Goal: Task Accomplishment & Management: Manage account settings

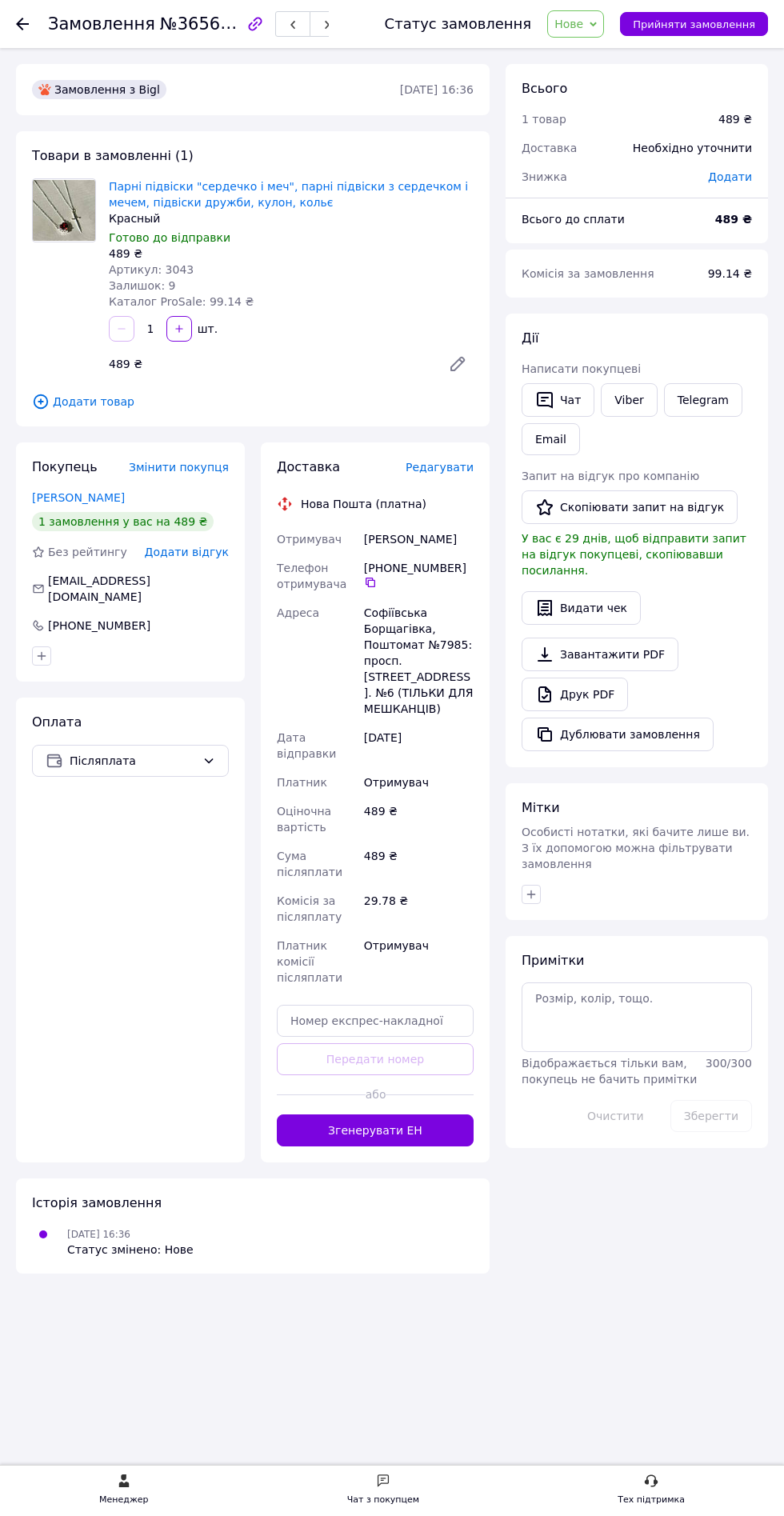
click at [20, 23] on use at bounding box center [22, 24] width 13 height 13
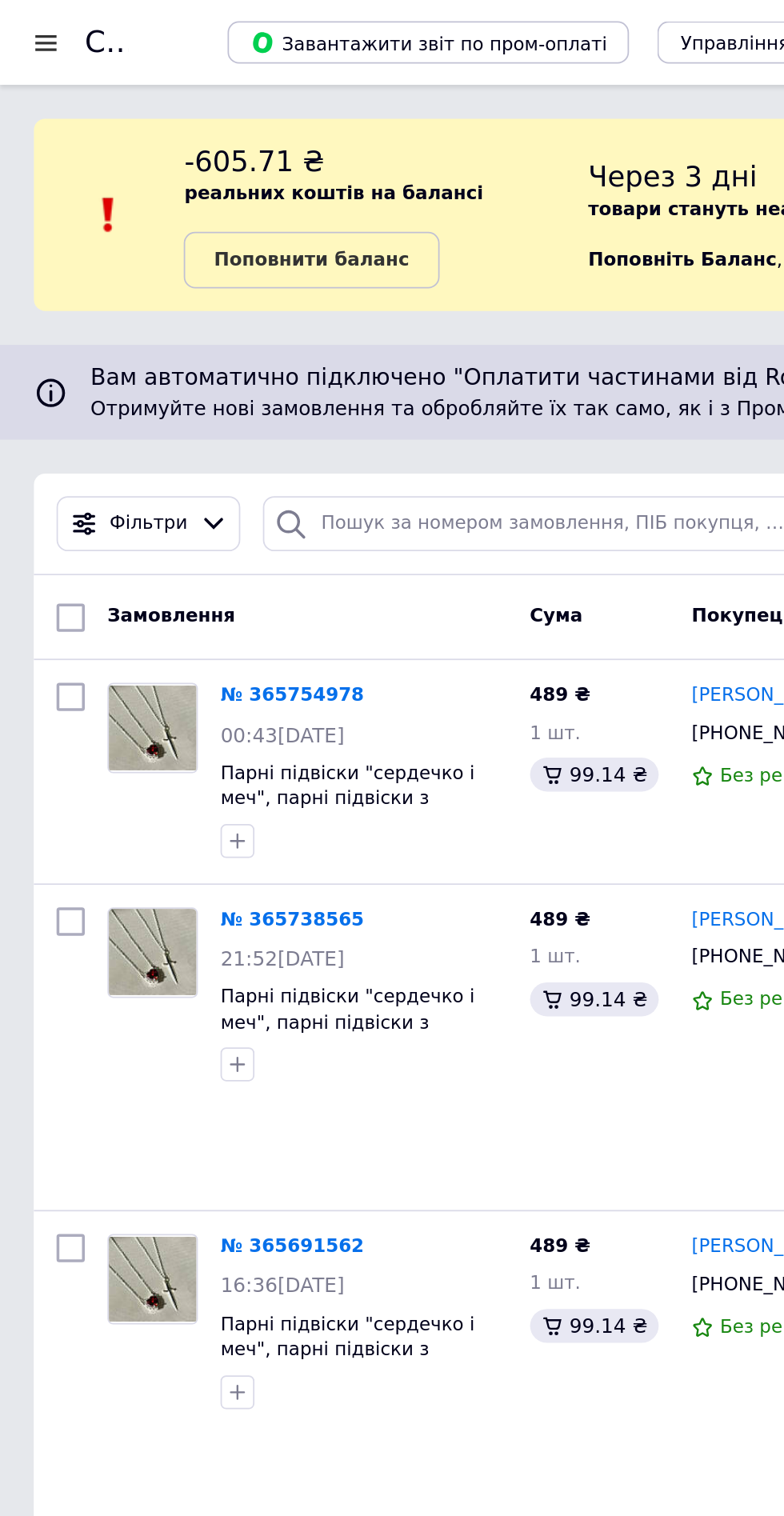
click at [34, 21] on div at bounding box center [25, 23] width 20 height 14
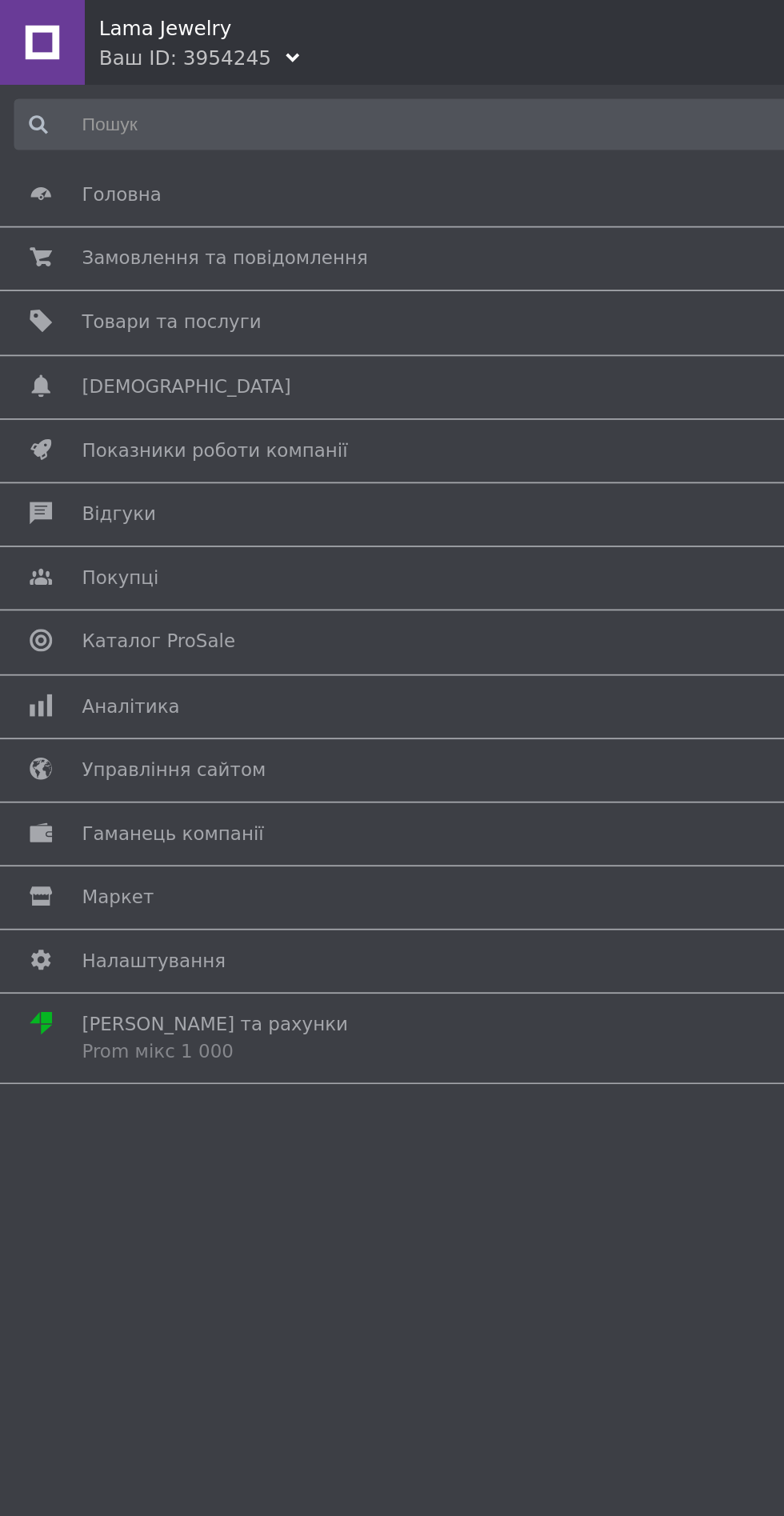
click at [42, 148] on span at bounding box center [23, 146] width 47 height 14
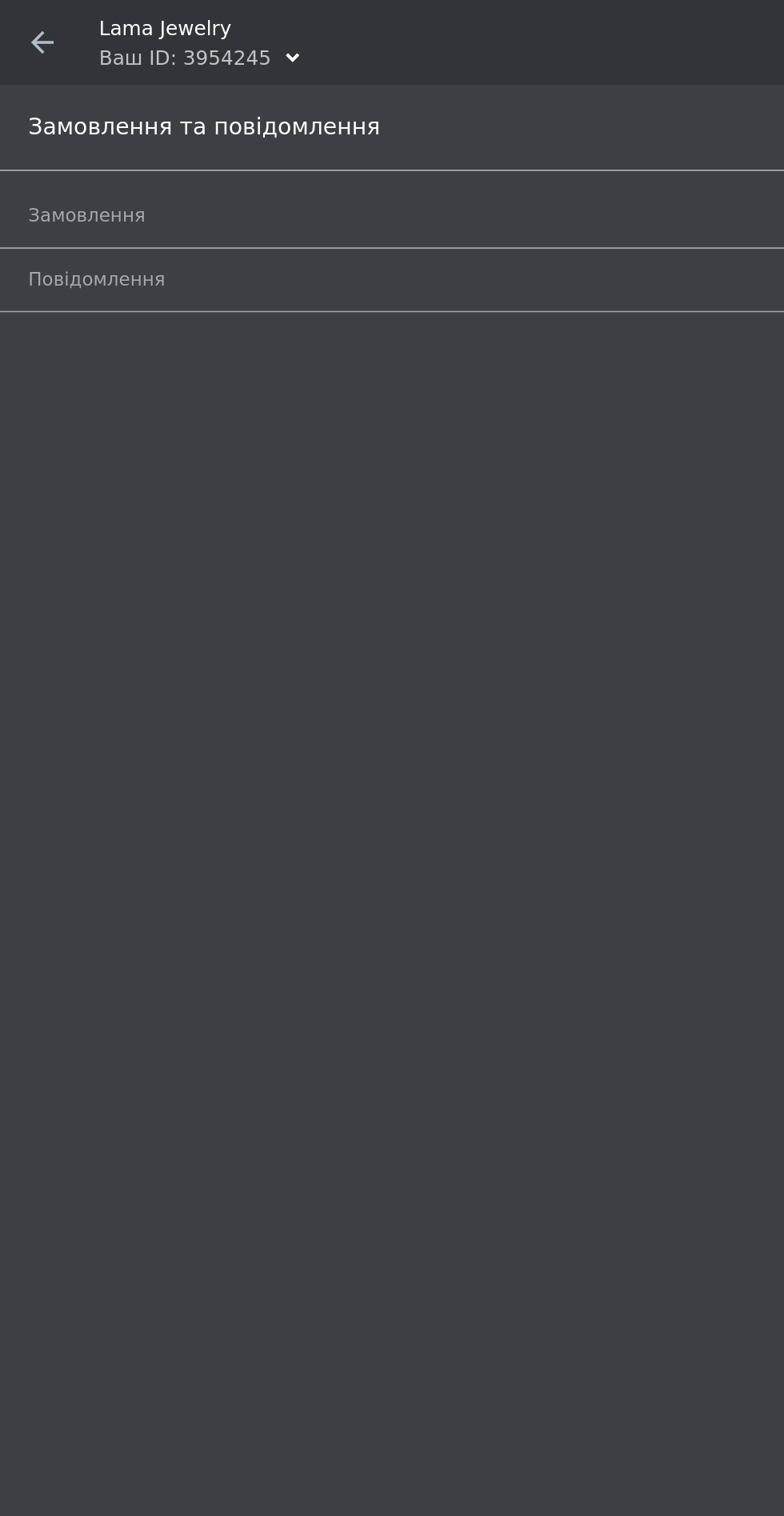
click at [19, 26] on icon at bounding box center [24, 24] width 13 height 13
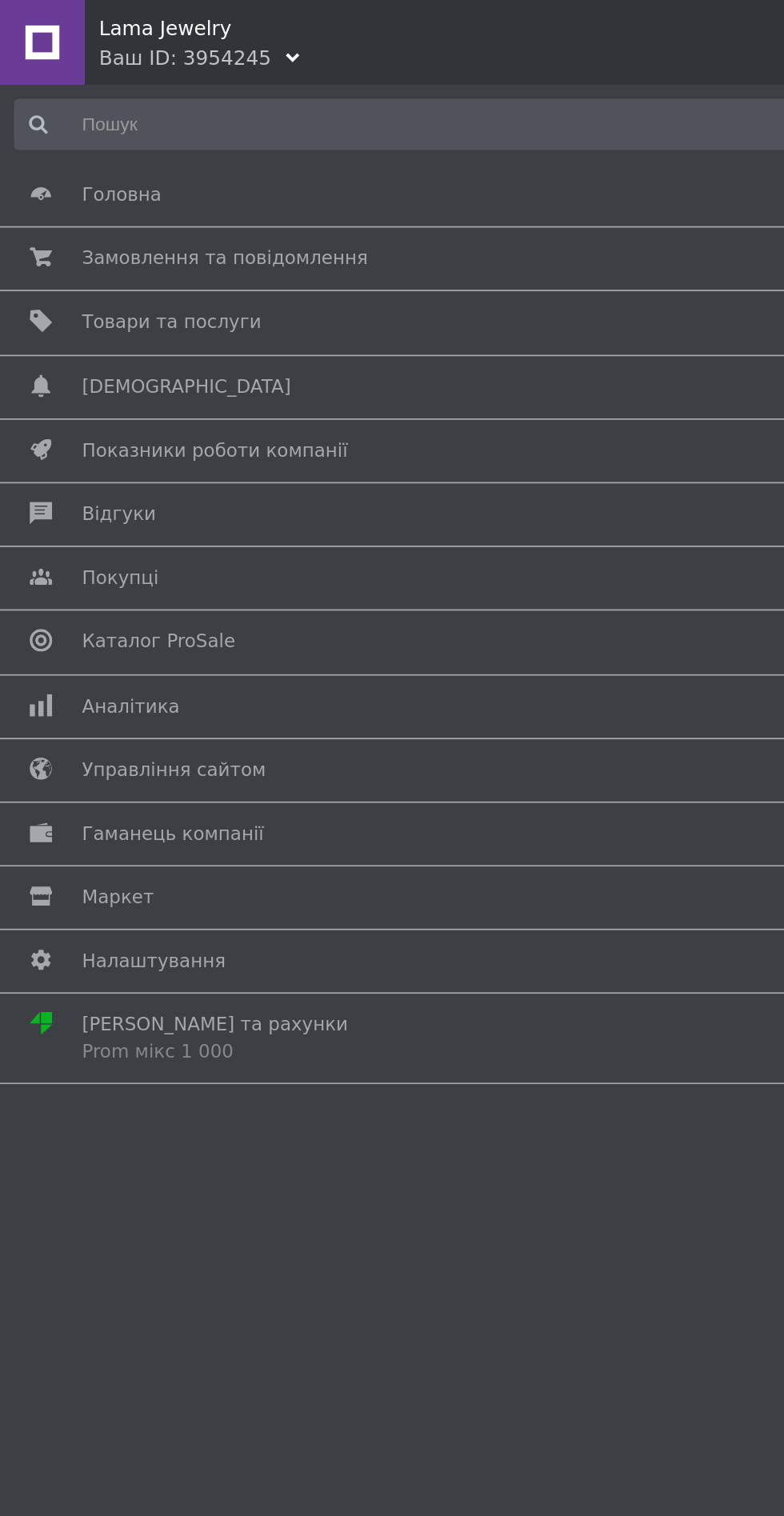
click at [65, 183] on span "Товари та послуги" at bounding box center [97, 181] width 102 height 14
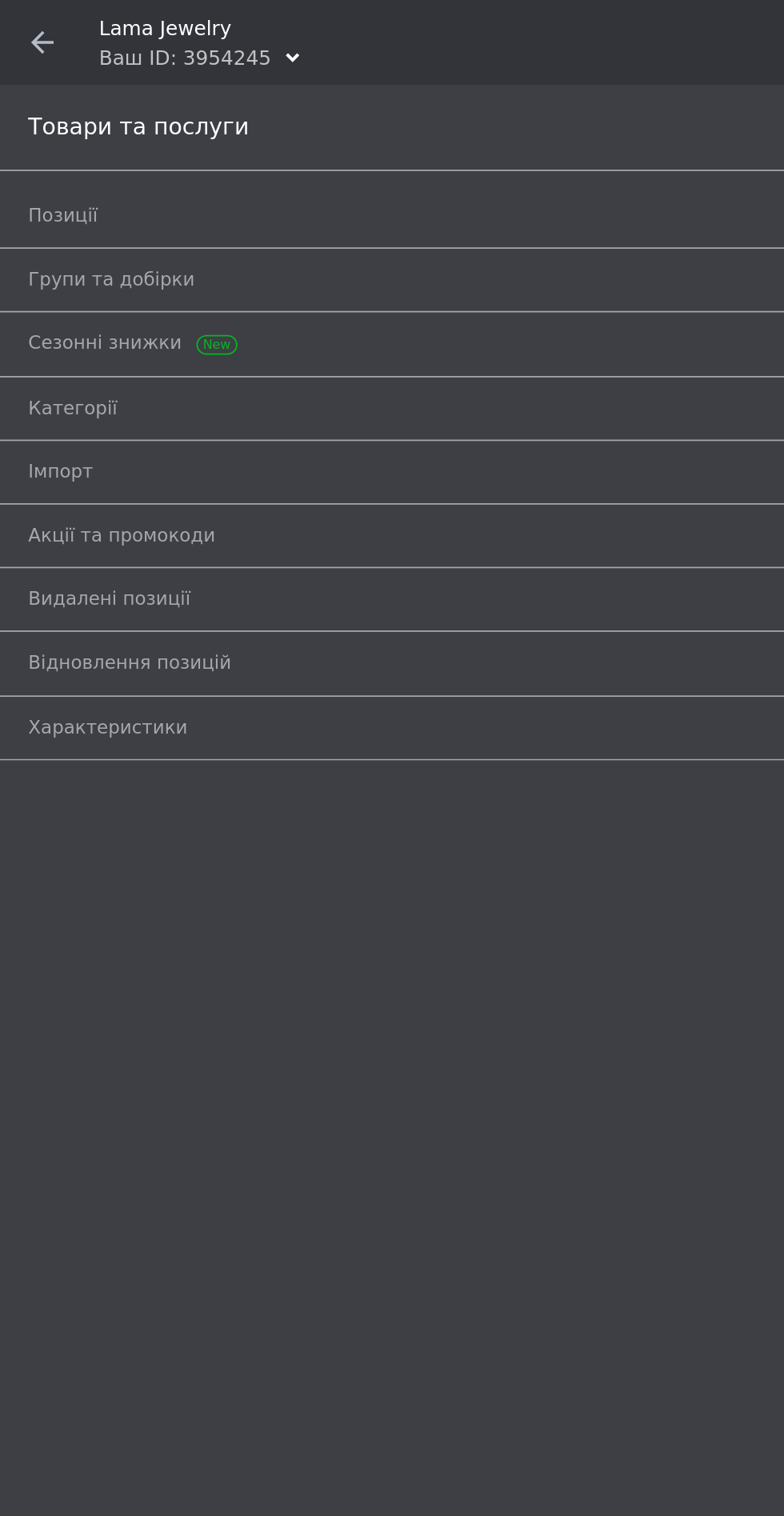
click at [36, 122] on span "Позиції" at bounding box center [36, 122] width 39 height 14
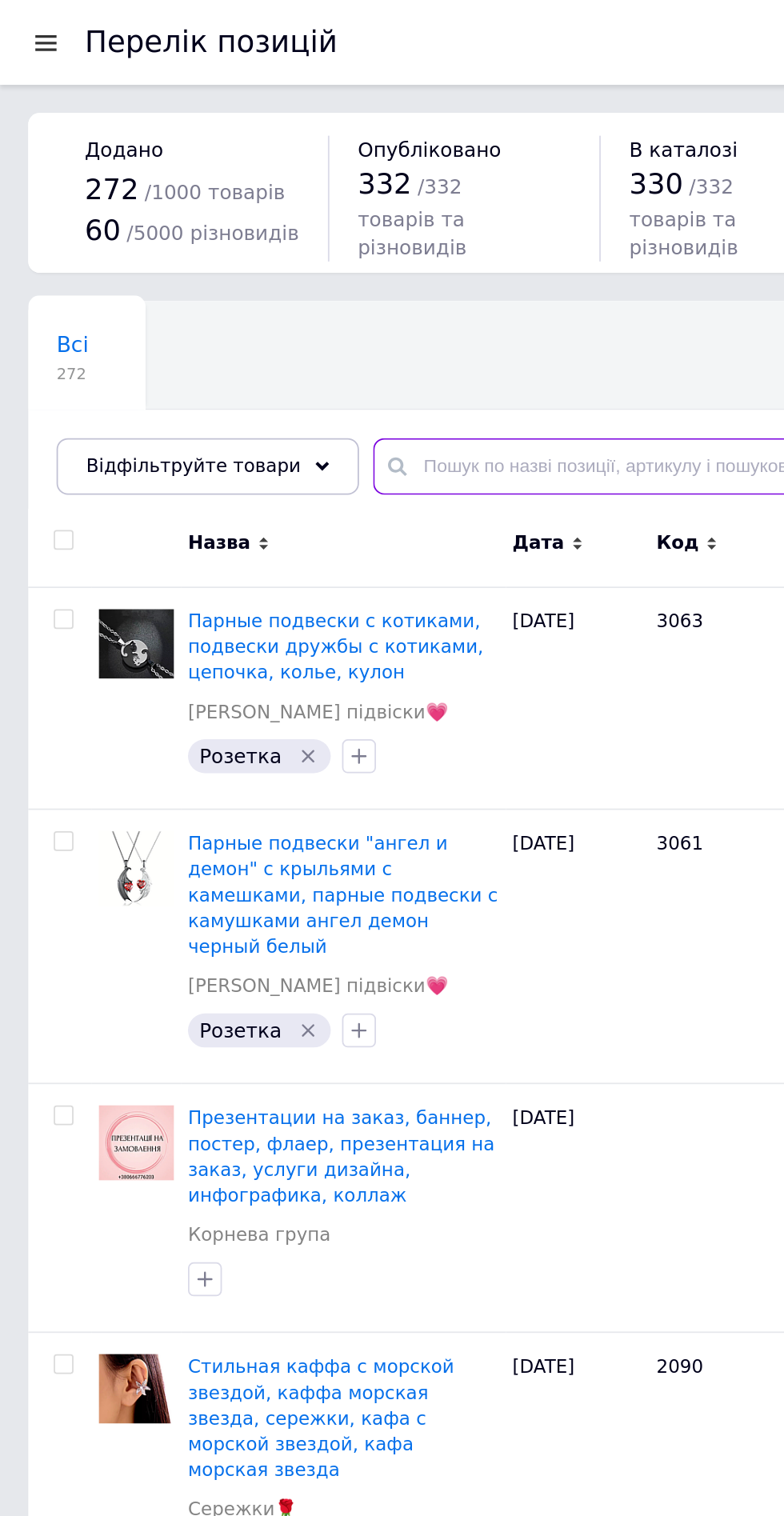
click at [253, 251] on input "text" at bounding box center [481, 264] width 541 height 32
type input "Паку"
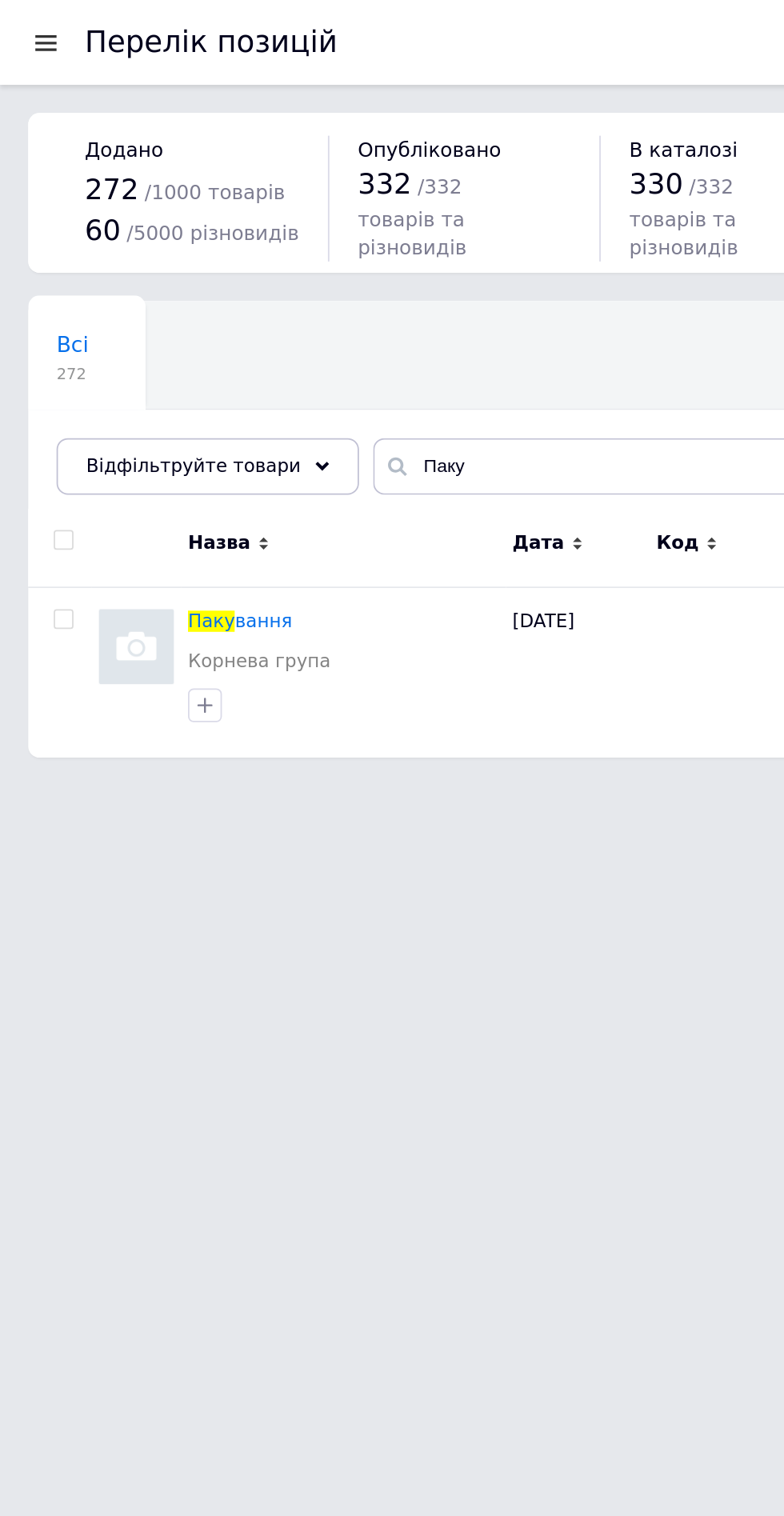
click at [144, 347] on span "вання" at bounding box center [149, 351] width 32 height 12
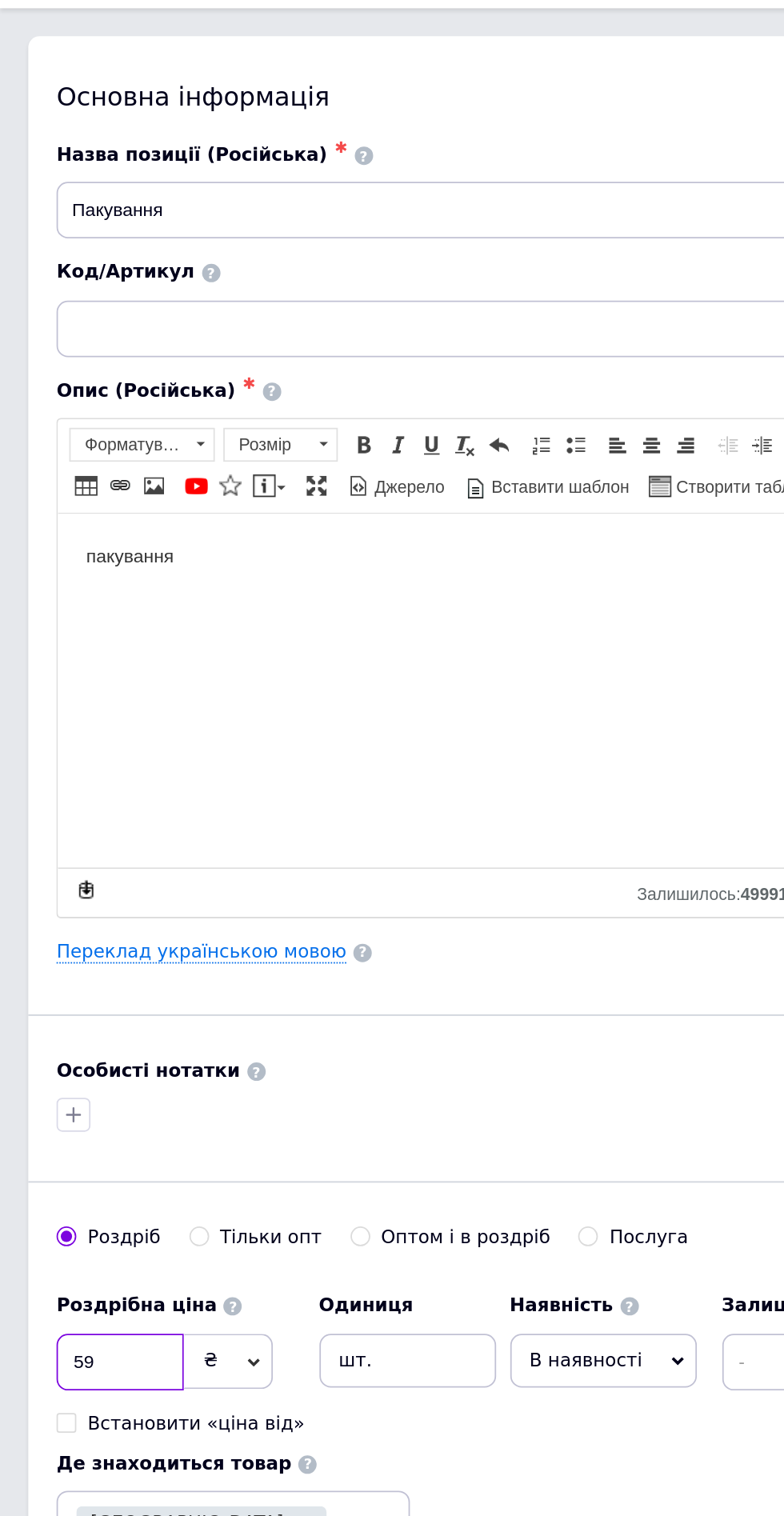
click at [91, 811] on input "59" at bounding box center [67, 814] width 72 height 32
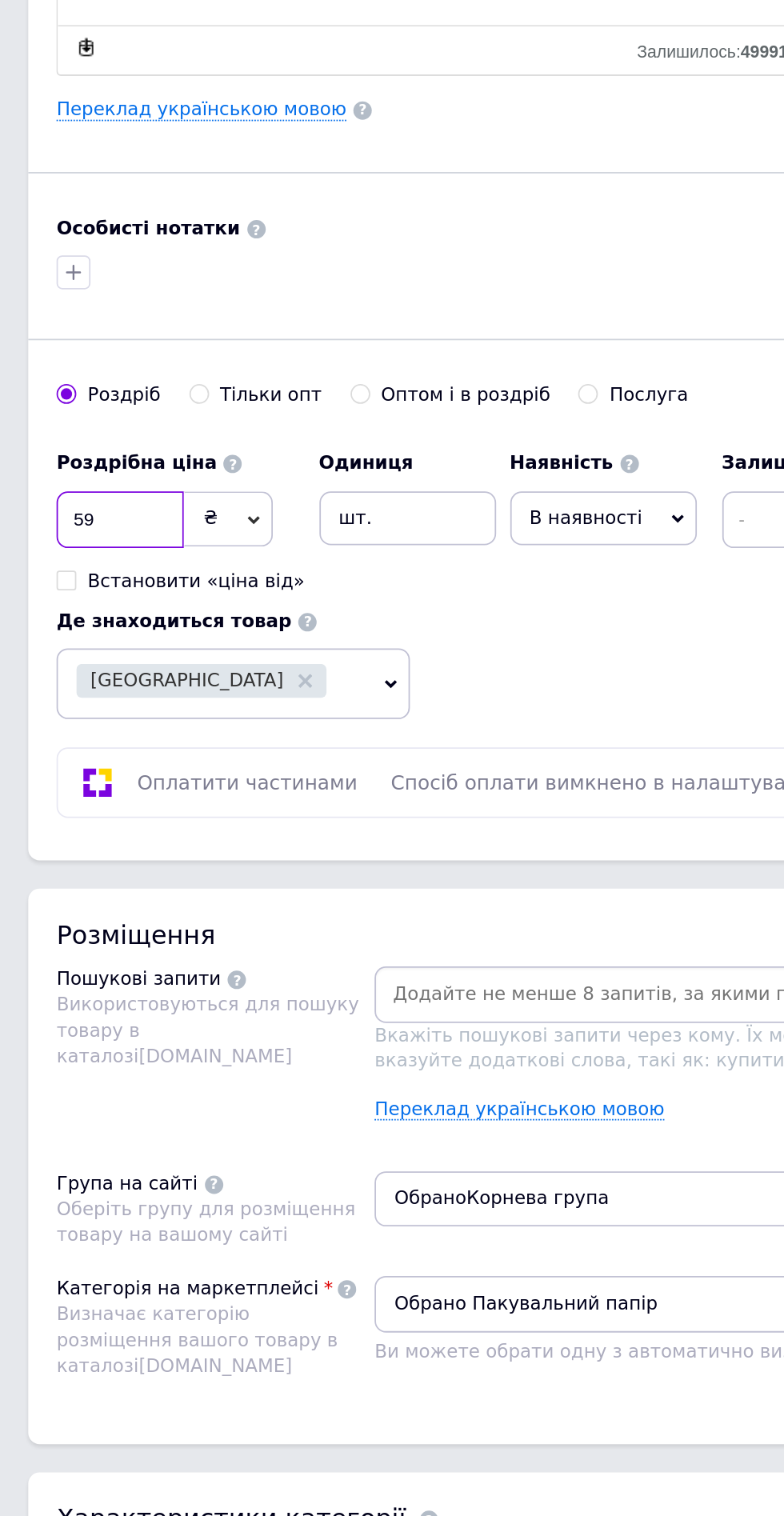
type input "5"
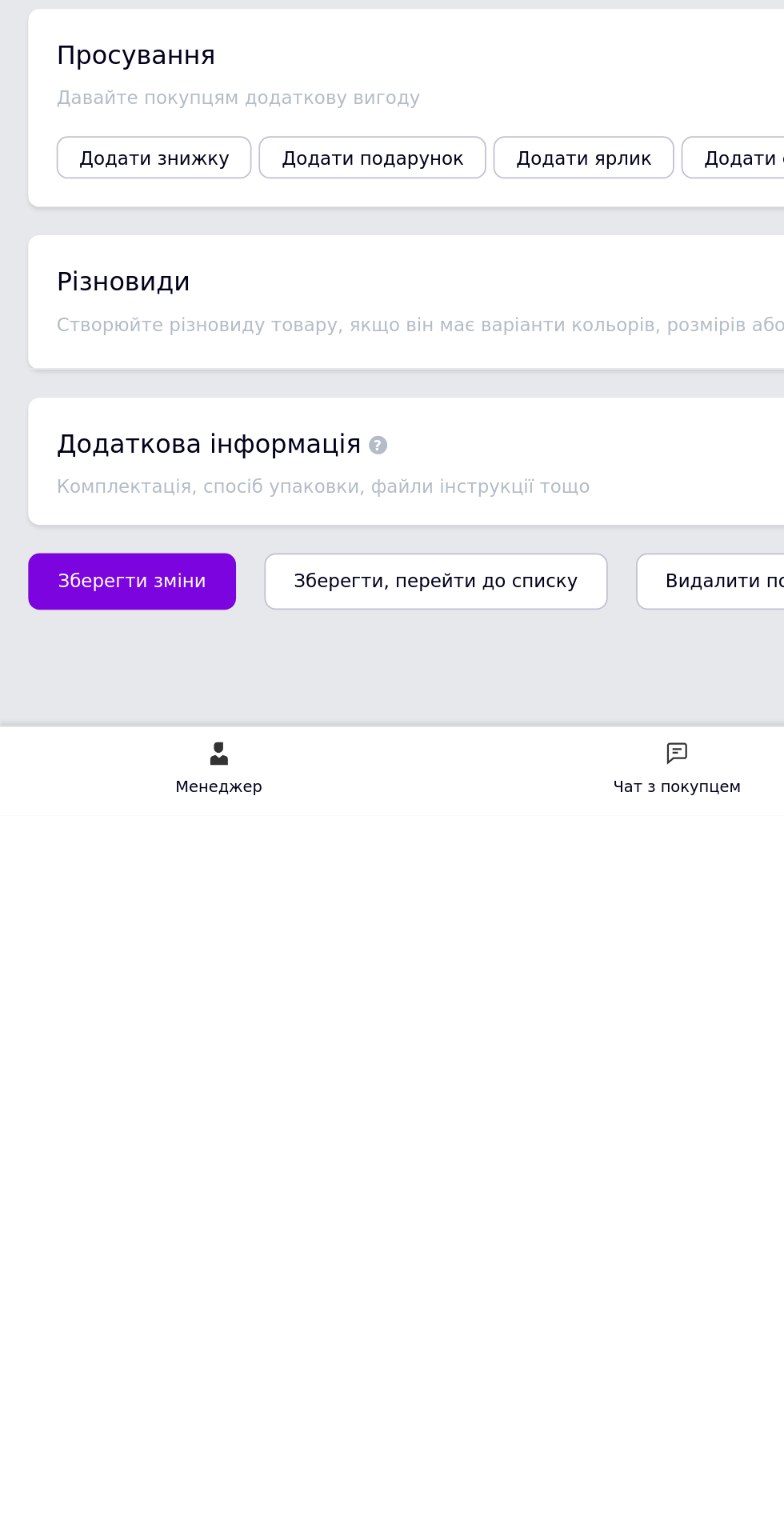
type input "149"
click at [97, 1380] on span "Зберегти зміни" at bounding box center [75, 1382] width 84 height 12
